Goal: Task Accomplishment & Management: Complete application form

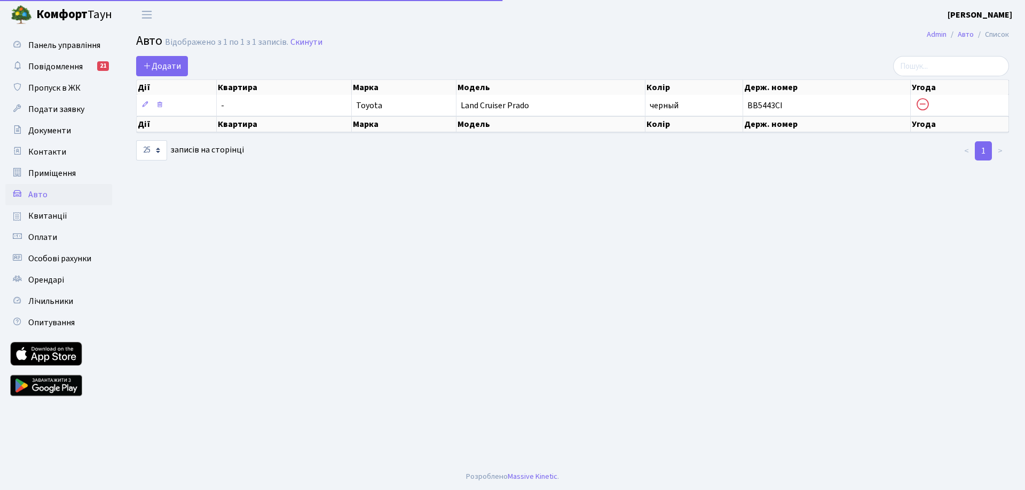
select select "25"
click at [58, 89] on span "Пропуск в ЖК" at bounding box center [54, 88] width 52 height 12
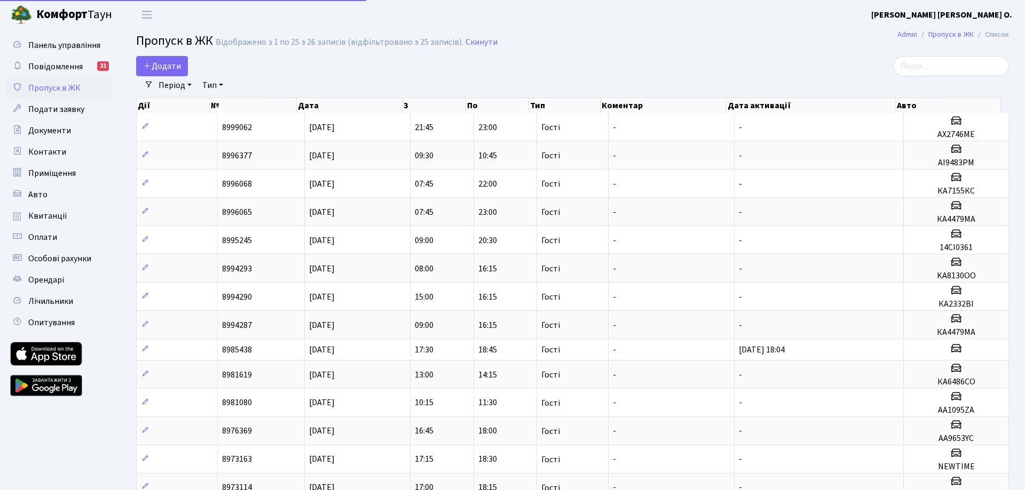
select select "25"
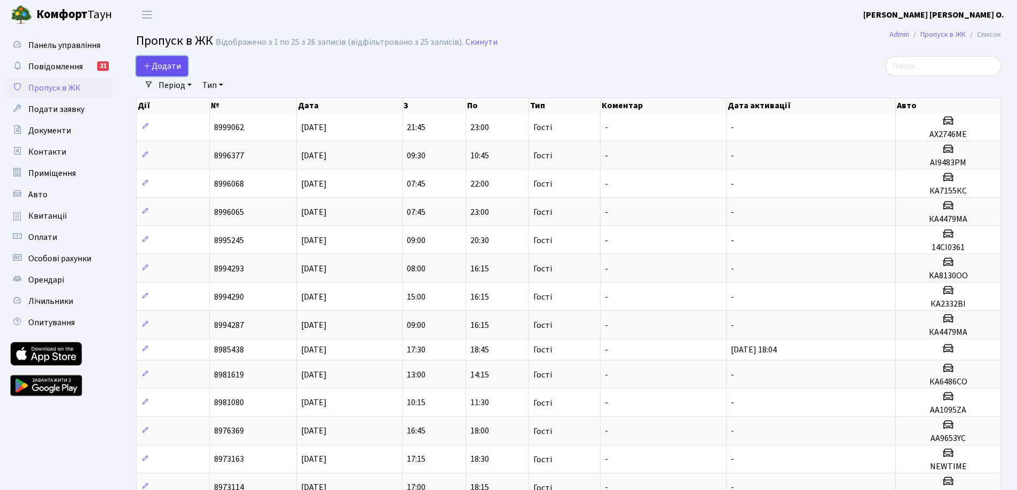
click at [162, 69] on span "Додати" at bounding box center [162, 66] width 38 height 12
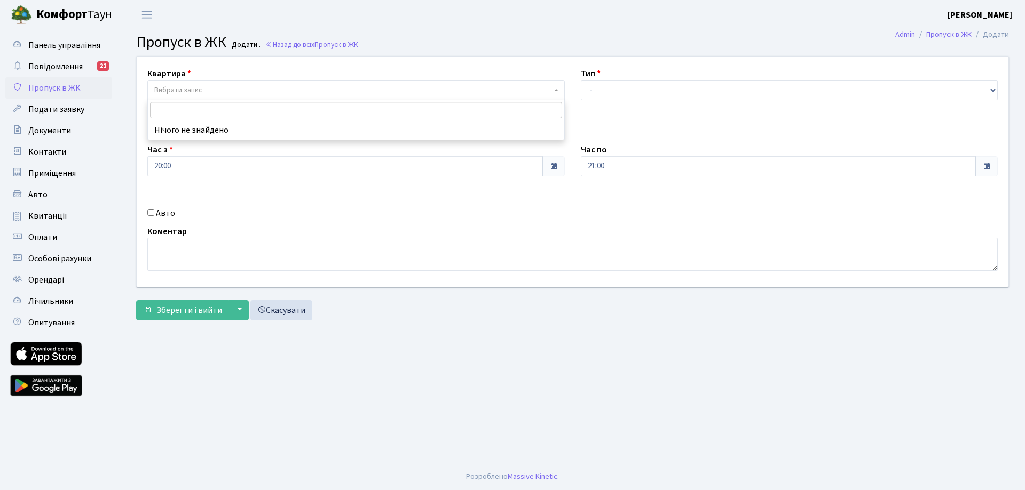
click at [237, 90] on span "Вибрати запис" at bounding box center [352, 90] width 397 height 11
type input "197"
click at [286, 152] on div "Час з 20:00" at bounding box center [355, 160] width 433 height 33
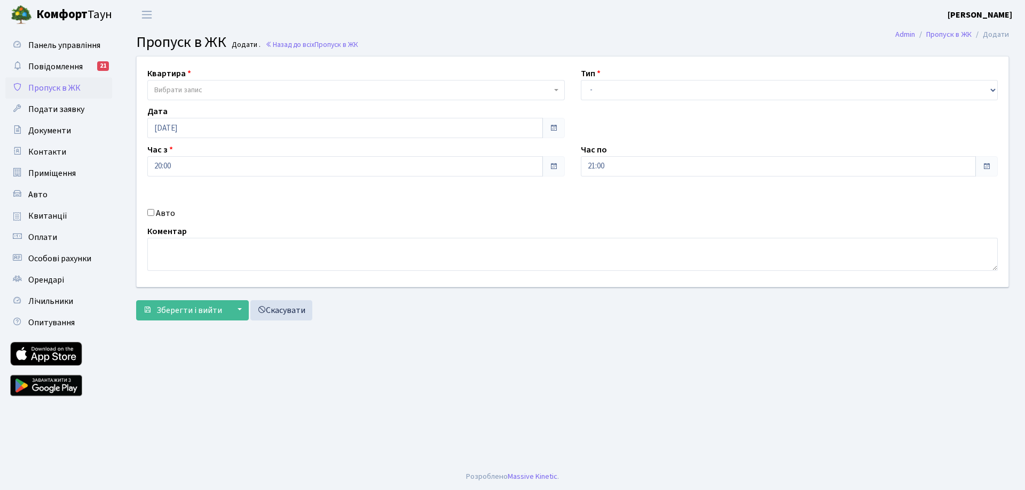
click at [226, 92] on span "Вибрати запис" at bounding box center [352, 90] width 397 height 11
type input "197"
click at [512, 354] on main "Admin Пропуск в ЖК Додати Пропуск в ЖК Додати . Назад до всіх Пропуск в ЖК Квар…" at bounding box center [572, 246] width 905 height 434
click at [208, 89] on span "Вибрати запис" at bounding box center [352, 90] width 397 height 11
type input "135"
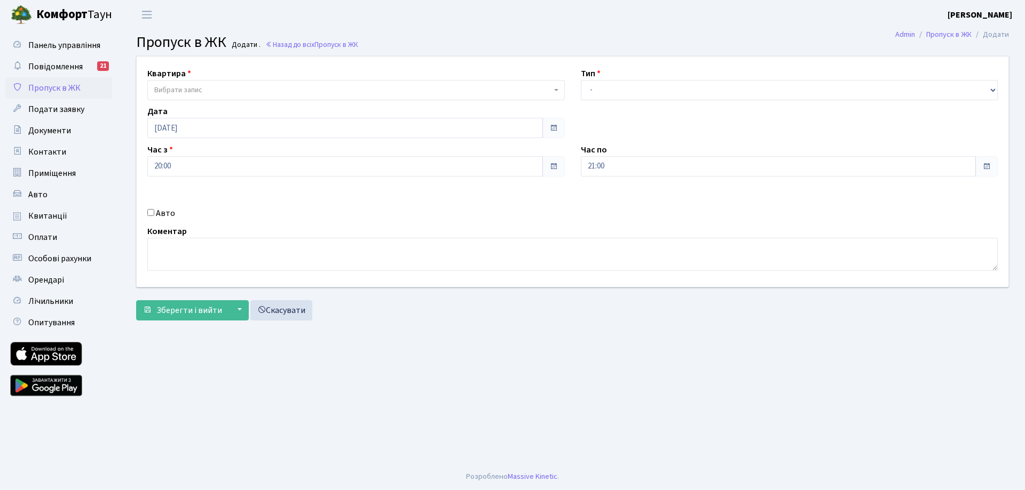
click at [469, 295] on form "Квартира Вибрати запис Тип - Доставка Таксі Гості Сервіс Дата 01.10.2025 Час з …" at bounding box center [572, 188] width 873 height 265
click at [613, 85] on select "- Доставка Таксі Гості Сервіс" at bounding box center [789, 90] width 417 height 20
select select "1"
click at [581, 80] on select "- Доставка Таксі Гості Сервіс" at bounding box center [789, 90] width 417 height 20
click at [194, 312] on span "Зберегти і вийти" at bounding box center [189, 311] width 66 height 12
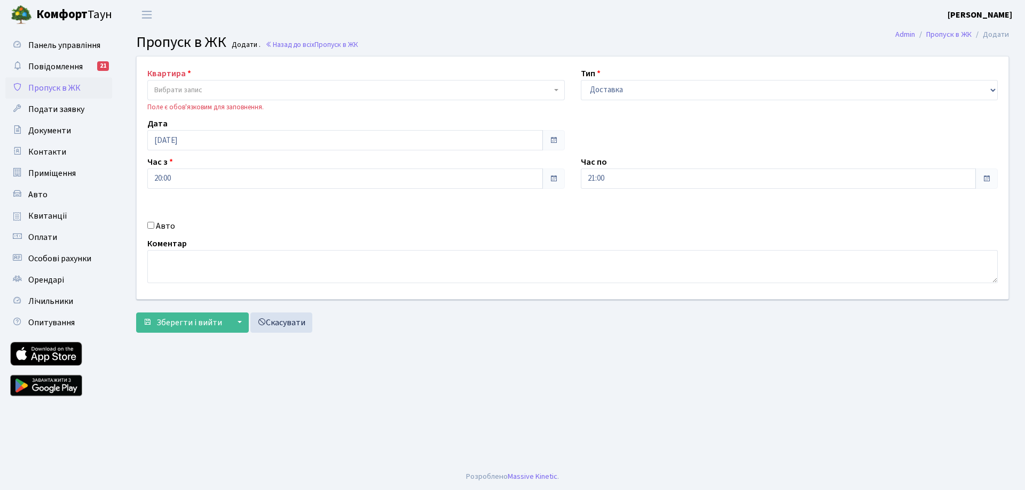
click at [221, 92] on span "Вибрати запис" at bounding box center [352, 90] width 397 height 11
click at [188, 131] on li "Нічого не знайдено" at bounding box center [356, 130] width 416 height 19
click at [189, 112] on input "search" at bounding box center [356, 110] width 412 height 17
type input "155"
click at [319, 223] on div "Авто" at bounding box center [355, 226] width 433 height 13
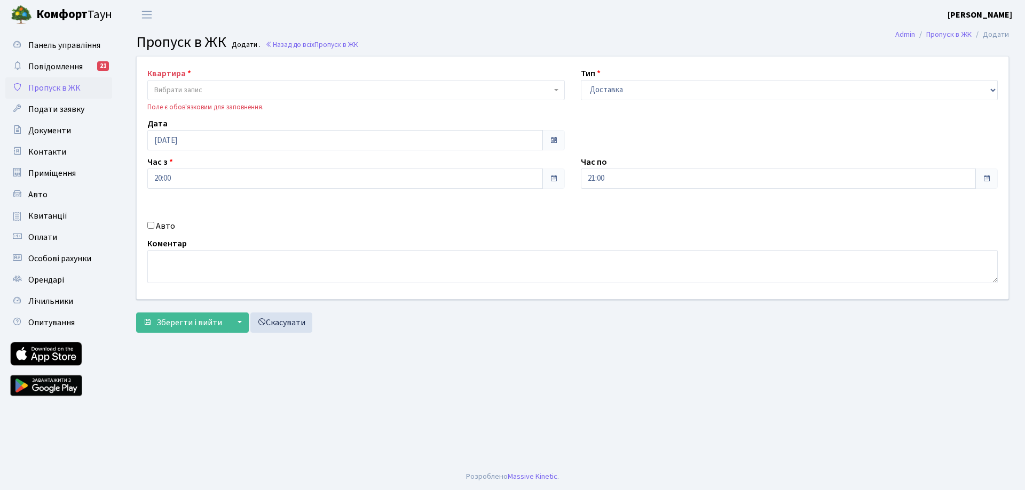
click at [227, 86] on span "Вибрати запис" at bounding box center [352, 90] width 397 height 11
click at [83, 60] on link "Повідомлення 21" at bounding box center [58, 66] width 107 height 21
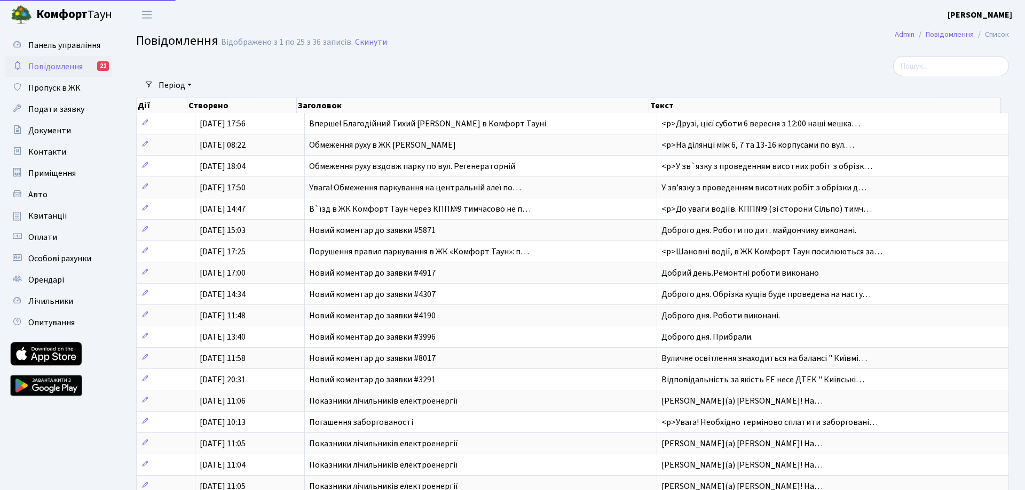
select select "25"
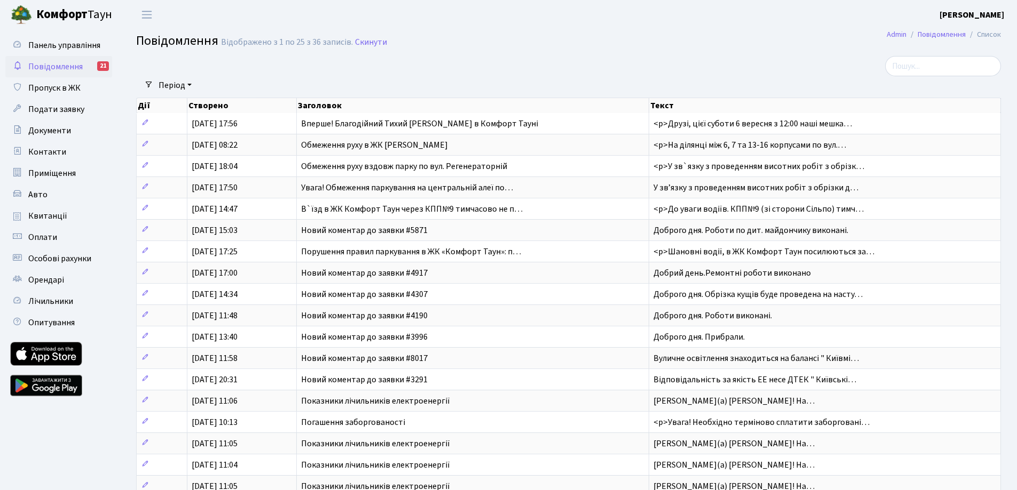
click at [116, 13] on link "[PERSON_NAME]" at bounding box center [66, 14] width 133 height 29
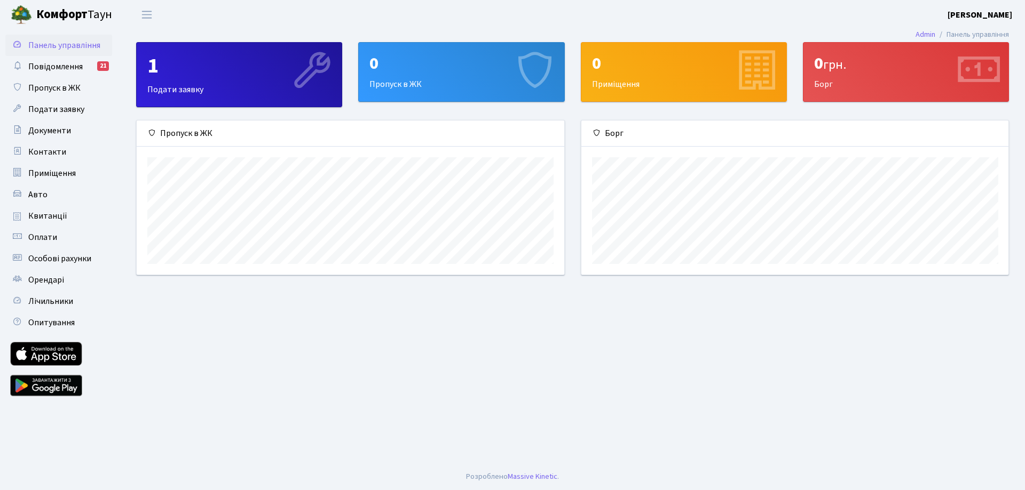
scroll to position [154, 427]
click at [139, 20] on span "Переключити навігацію" at bounding box center [147, 15] width 16 height 12
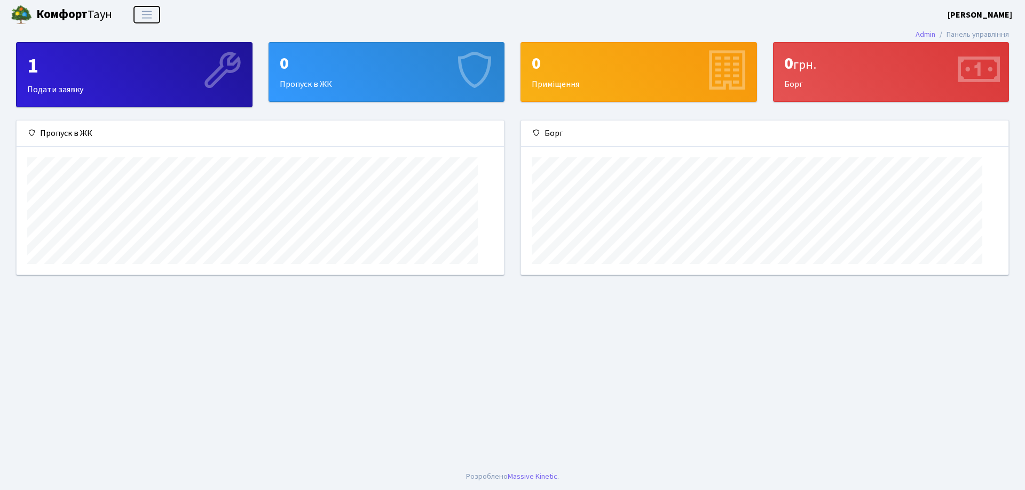
scroll to position [0, 0]
click at [982, 12] on b "[PERSON_NAME]" at bounding box center [979, 15] width 65 height 12
click at [937, 60] on link "Вийти" at bounding box center [958, 58] width 106 height 17
